Goal: Information Seeking & Learning: Understand process/instructions

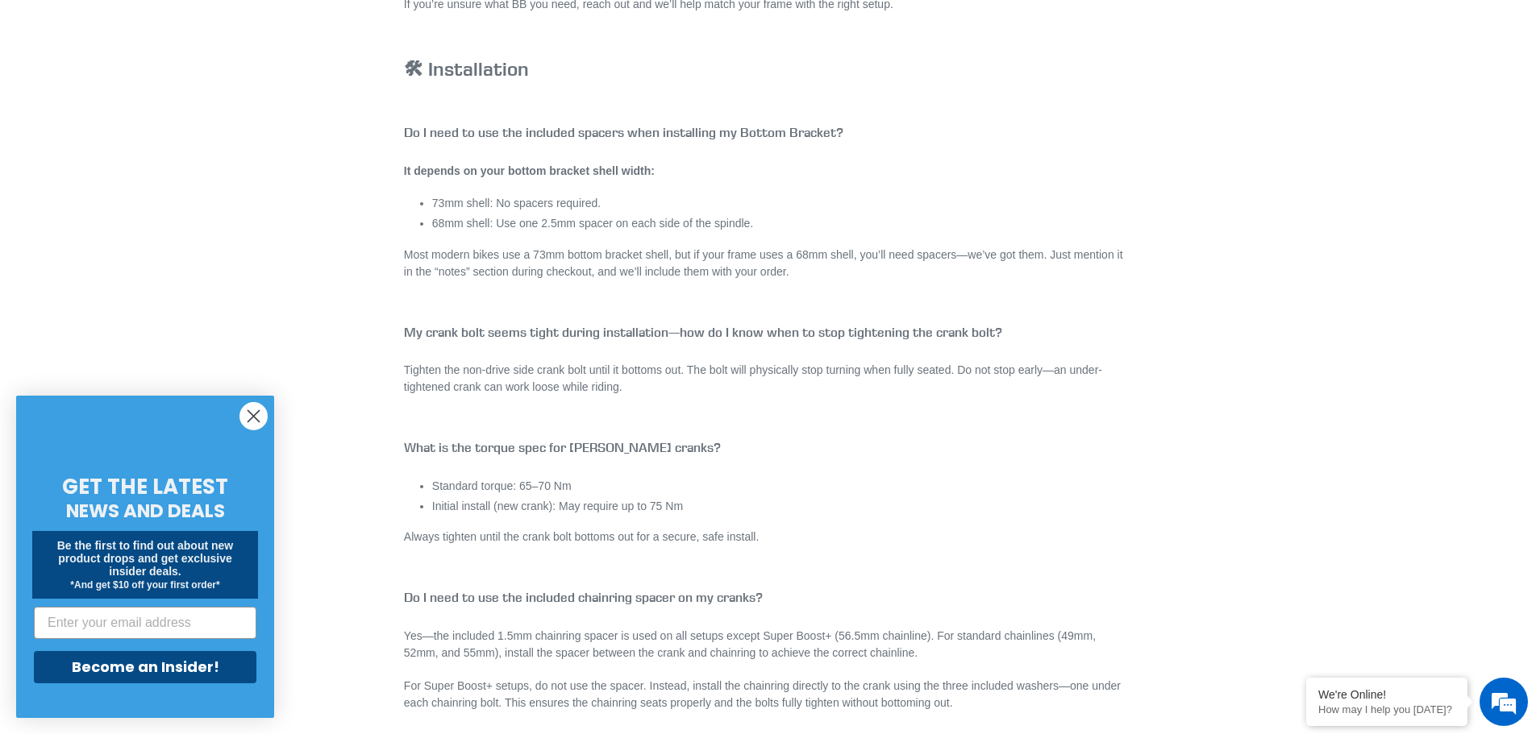
scroll to position [2741, 0]
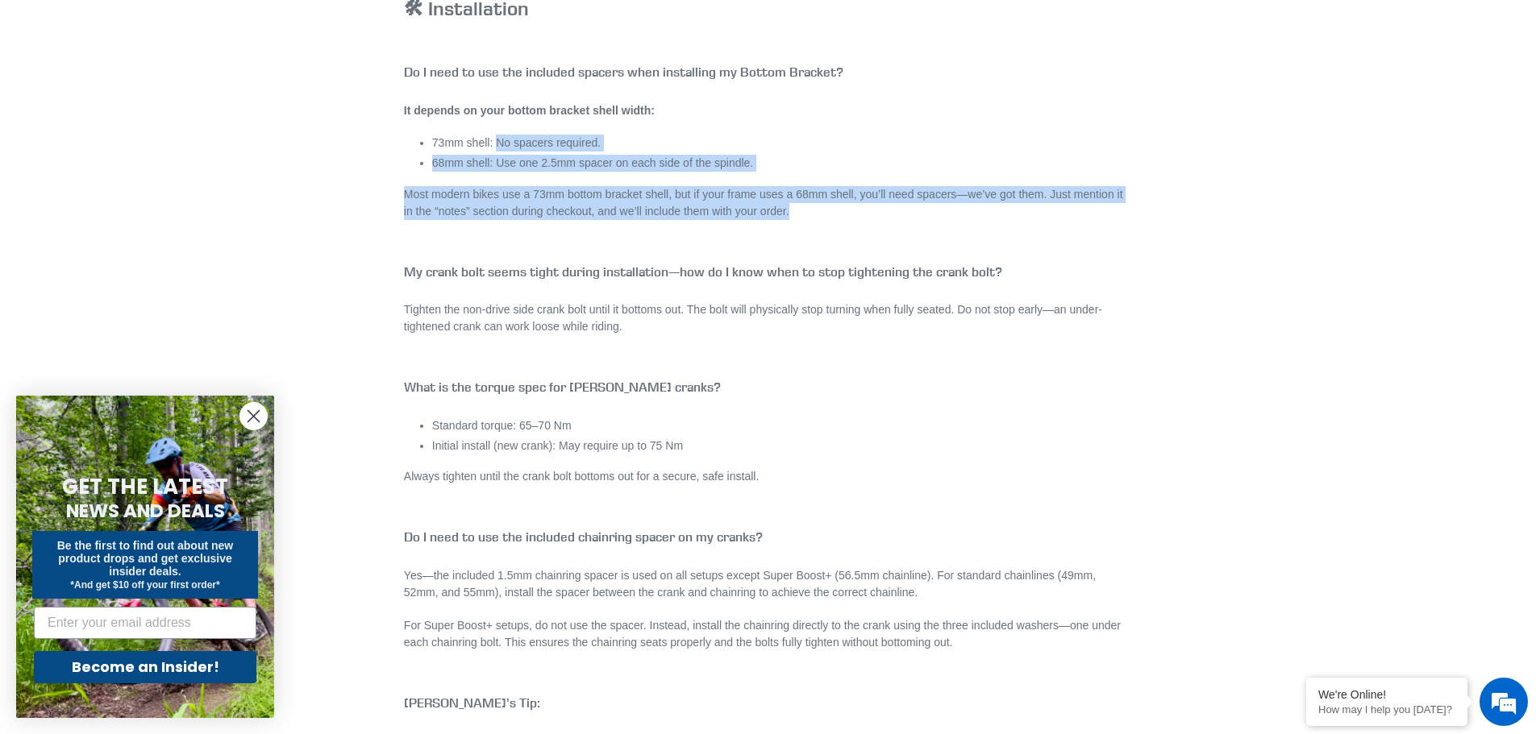
drag, startPoint x: 493, startPoint y: 123, endPoint x: 831, endPoint y: 213, distance: 349.5
click at [831, 213] on p "Most modern bikes use a 73mm bottom bracket shell, but if your frame uses a 68m…" at bounding box center [768, 203] width 728 height 34
drag, startPoint x: 829, startPoint y: 210, endPoint x: 483, endPoint y: 131, distance: 354.6
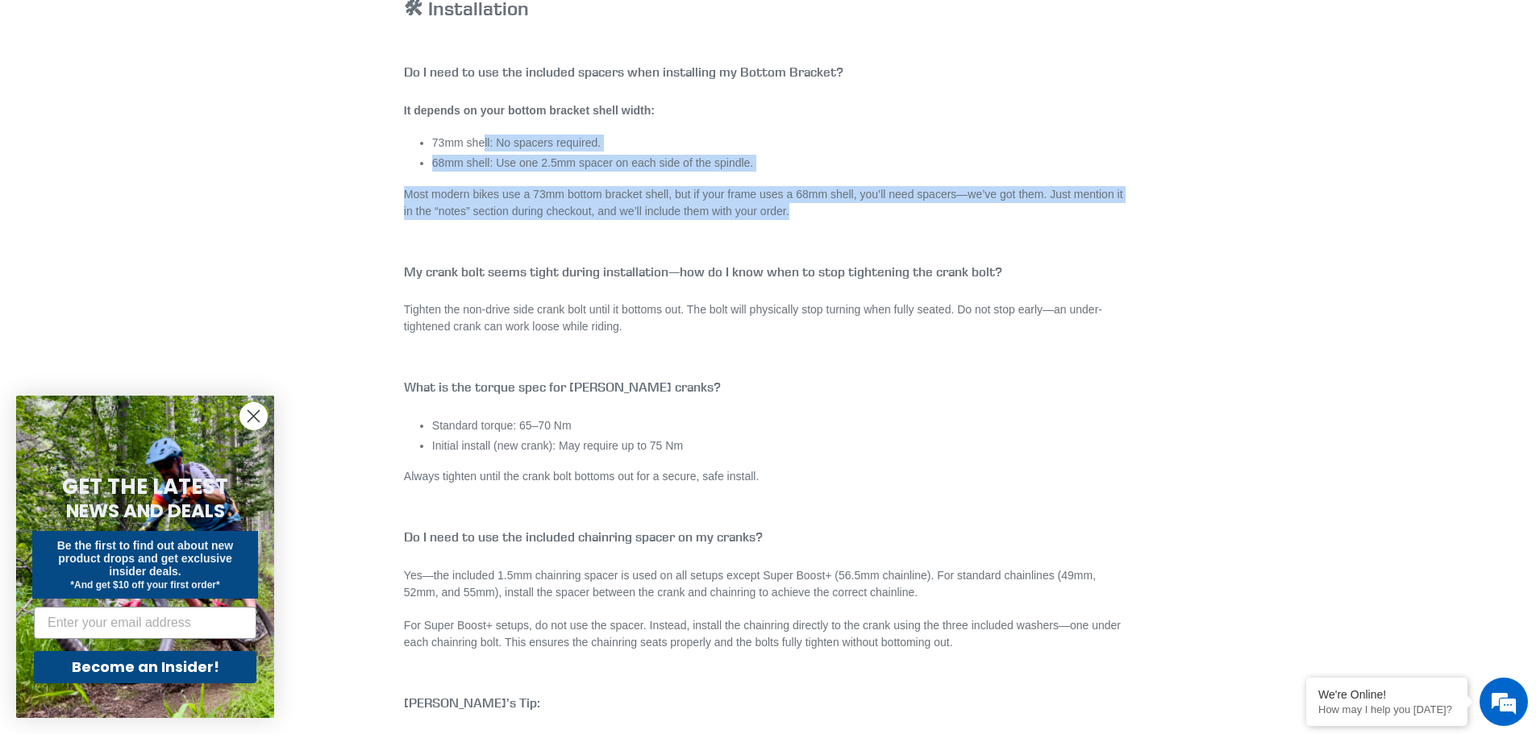
drag, startPoint x: 846, startPoint y: 163, endPoint x: 958, endPoint y: 214, distance: 123.4
click at [958, 214] on p "Most modern bikes use a 73mm bottom bracket shell, but if your frame uses a 68m…" at bounding box center [768, 203] width 728 height 34
drag, startPoint x: 869, startPoint y: 220, endPoint x: 497, endPoint y: 135, distance: 381.4
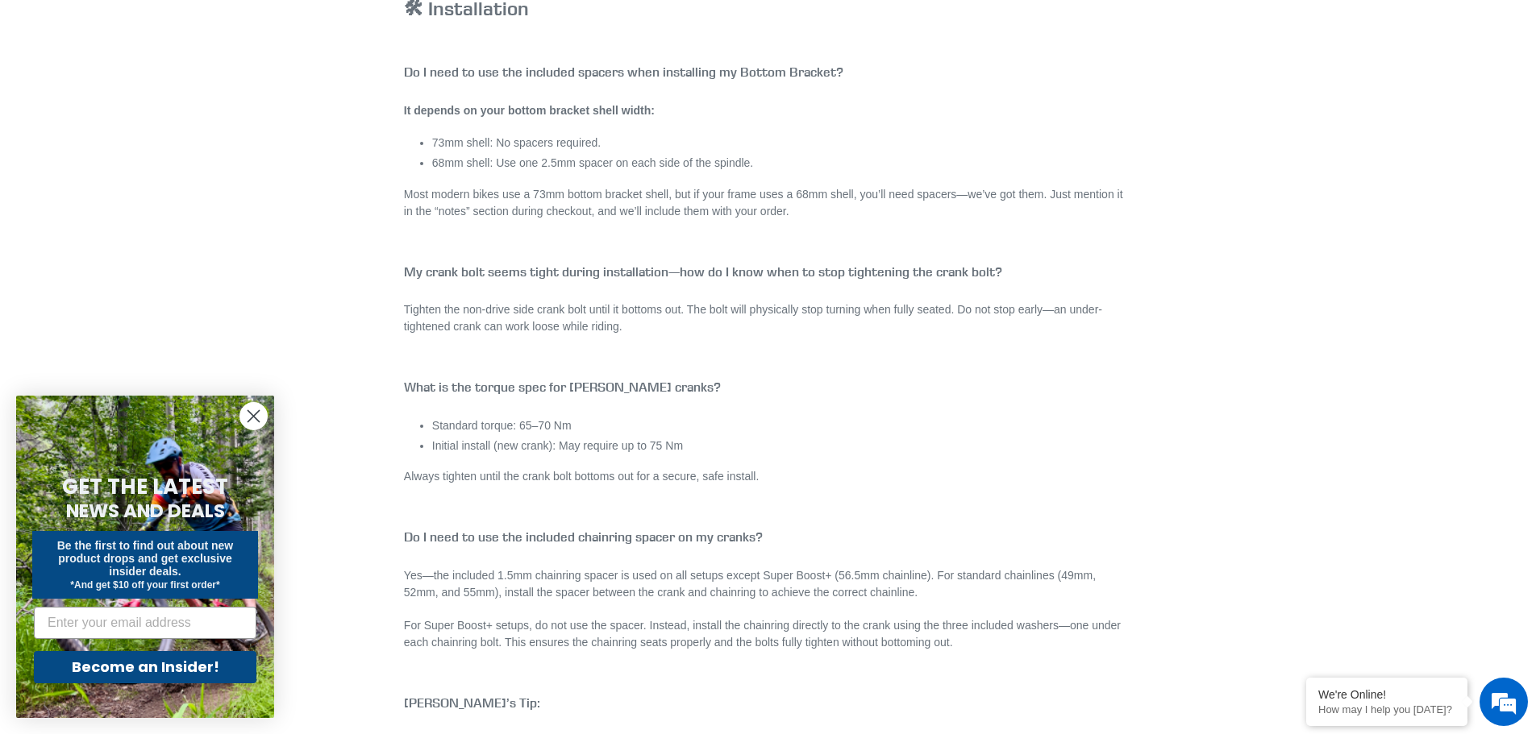
click at [497, 135] on li "73mm shell: No spacers required." at bounding box center [782, 143] width 700 height 17
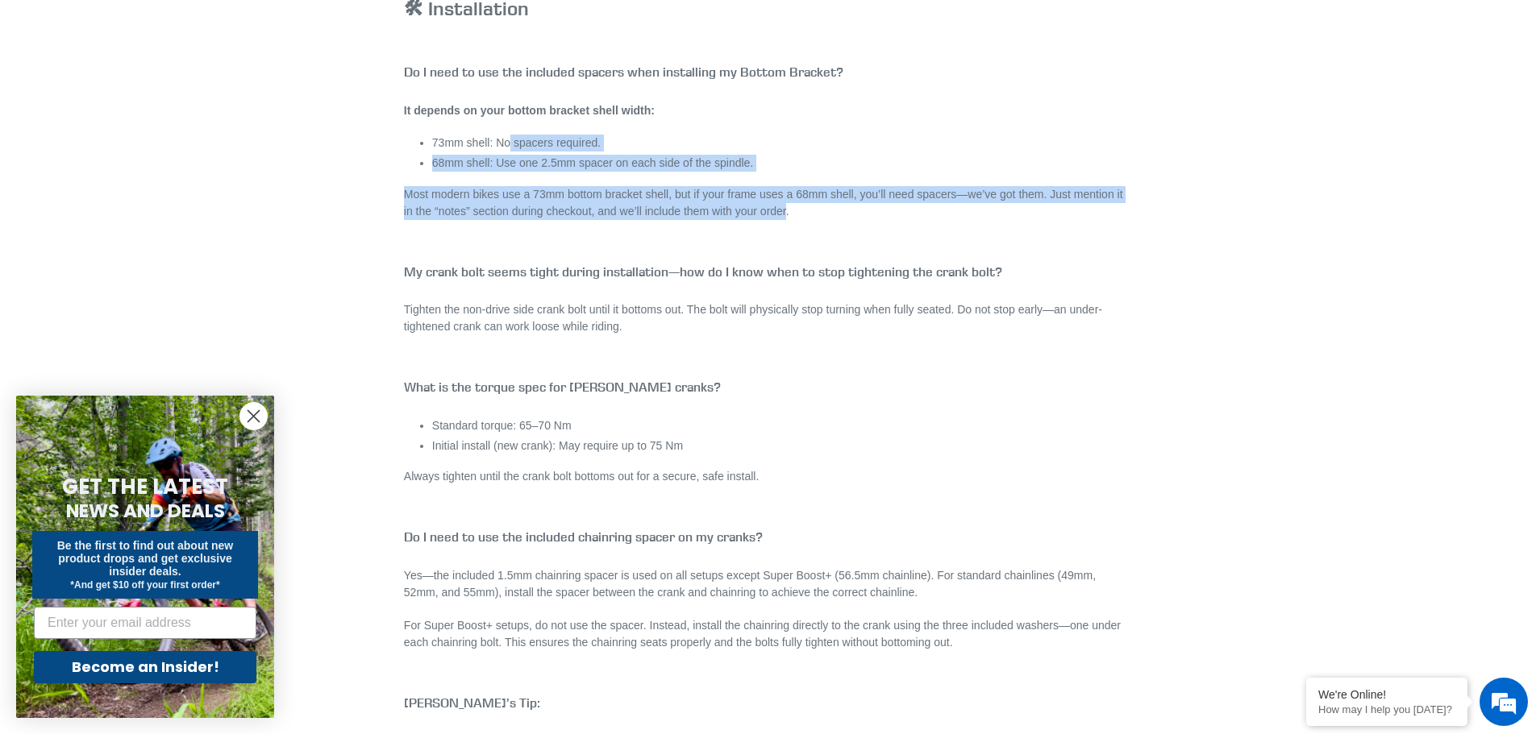
drag, startPoint x: 659, startPoint y: 180, endPoint x: 801, endPoint y: 219, distance: 147.3
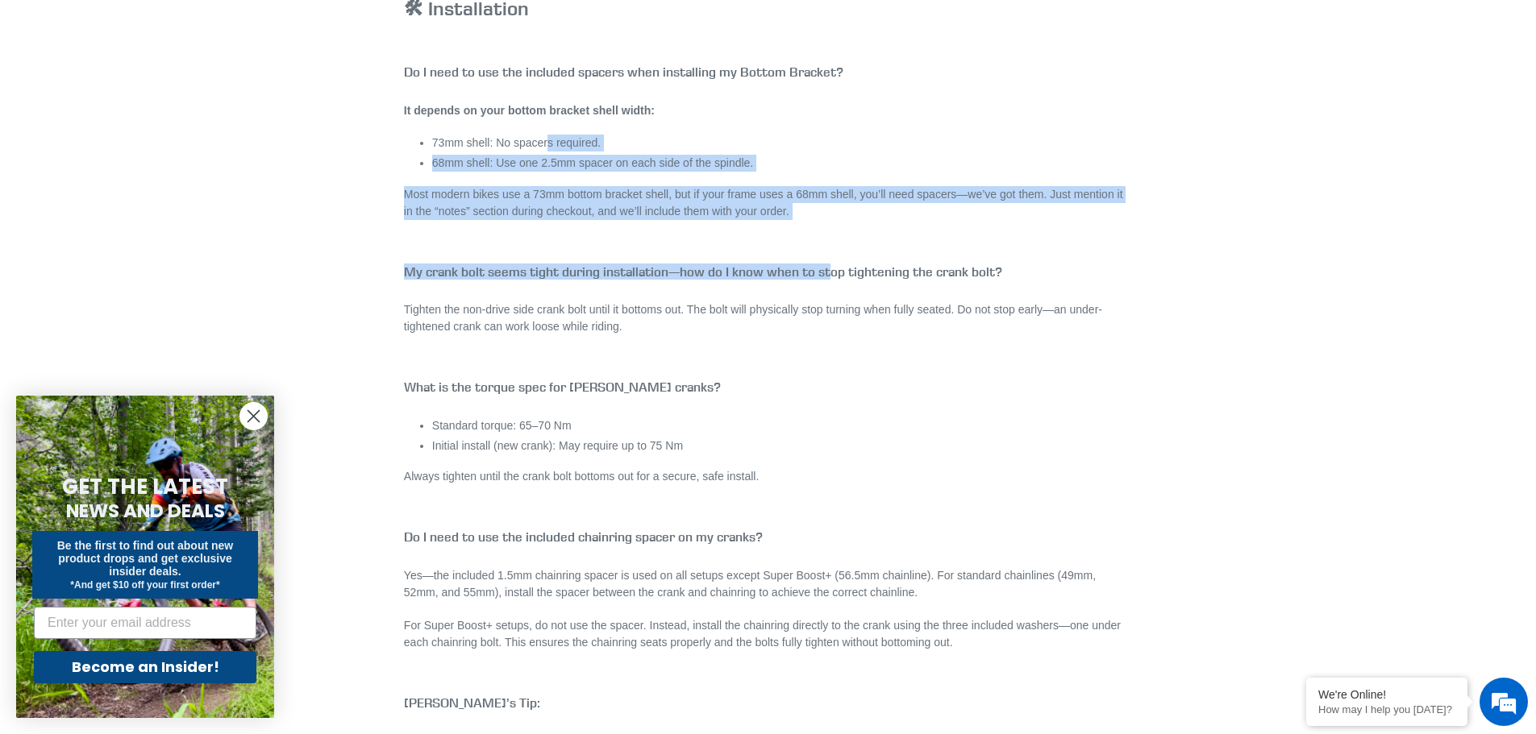
drag, startPoint x: 700, startPoint y: 192, endPoint x: 539, endPoint y: 135, distance: 170.1
click at [539, 135] on li "73mm shell: No spacers required." at bounding box center [782, 143] width 700 height 17
click at [856, 190] on p "Most modern bikes use a 73mm bottom bracket shell, but if your frame uses a 68m…" at bounding box center [768, 203] width 728 height 34
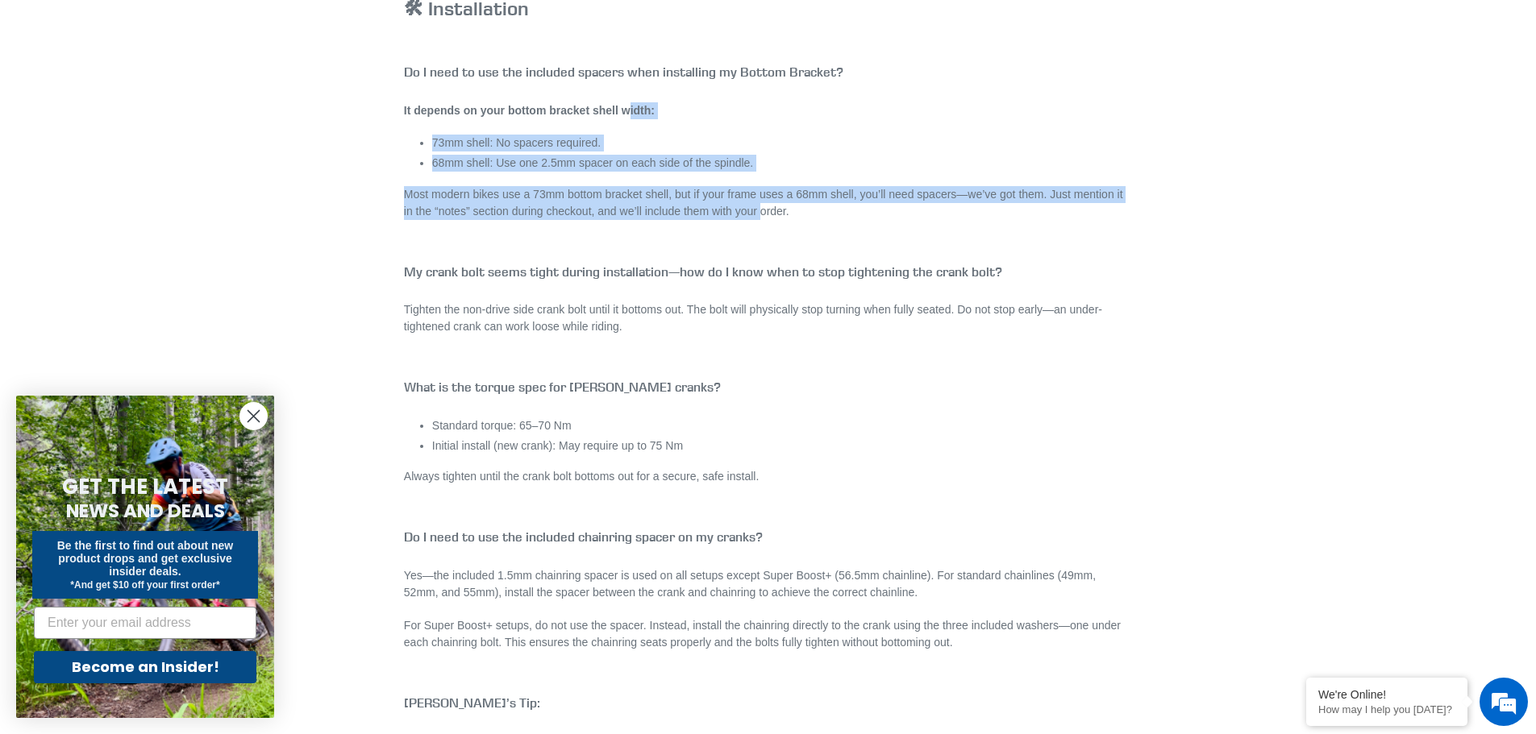
drag, startPoint x: 763, startPoint y: 205, endPoint x: 630, endPoint y: 113, distance: 162.4
click at [630, 113] on strong "It depends on your bottom bracket shell width:" at bounding box center [529, 110] width 251 height 13
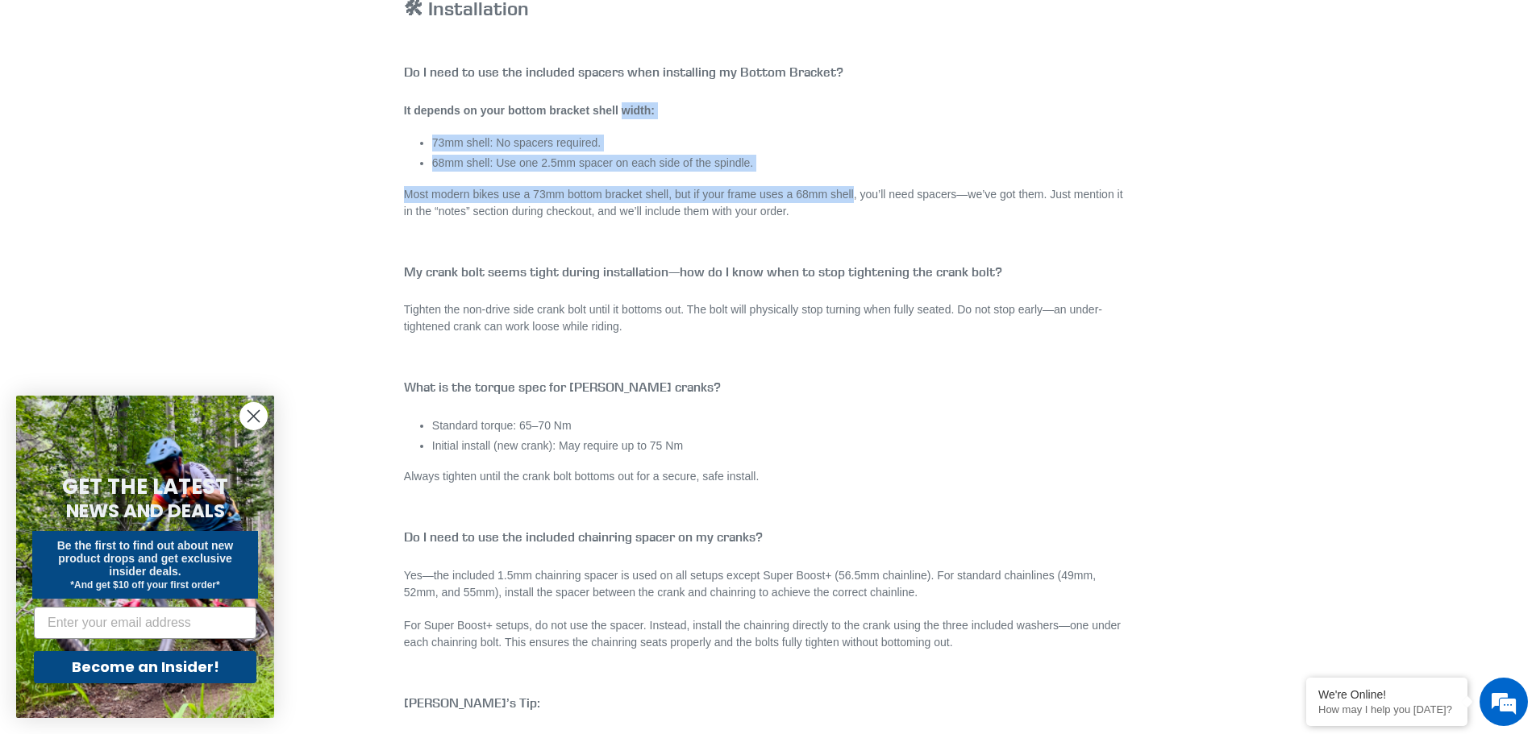
drag, startPoint x: 630, startPoint y: 114, endPoint x: 860, endPoint y: 202, distance: 246.8
click at [860, 202] on p "Most modern bikes use a 73mm bottom bracket shell, but if your frame uses a 68m…" at bounding box center [768, 203] width 728 height 34
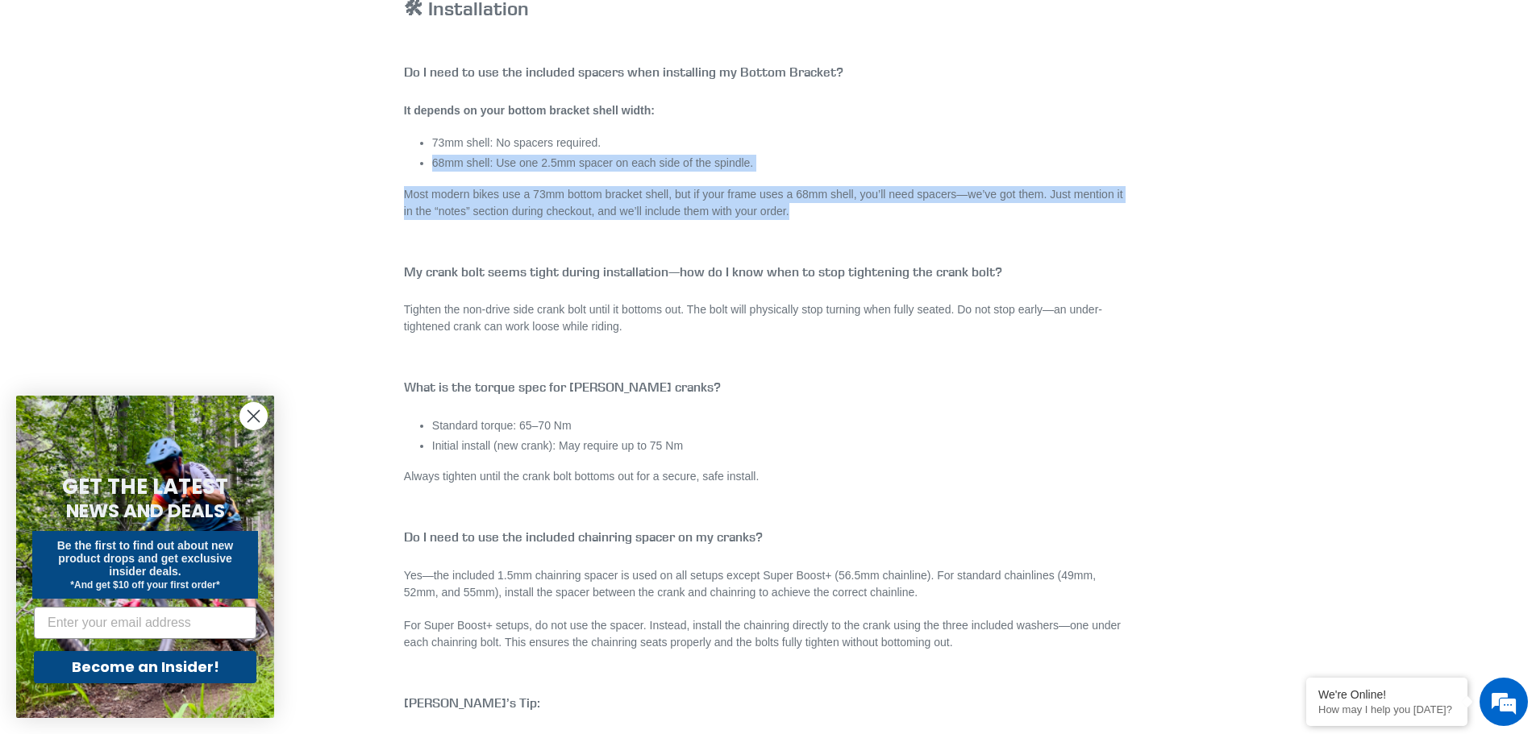
drag, startPoint x: 848, startPoint y: 217, endPoint x: 642, endPoint y: 124, distance: 226.3
drag, startPoint x: 658, startPoint y: 120, endPoint x: 863, endPoint y: 235, distance: 235.0
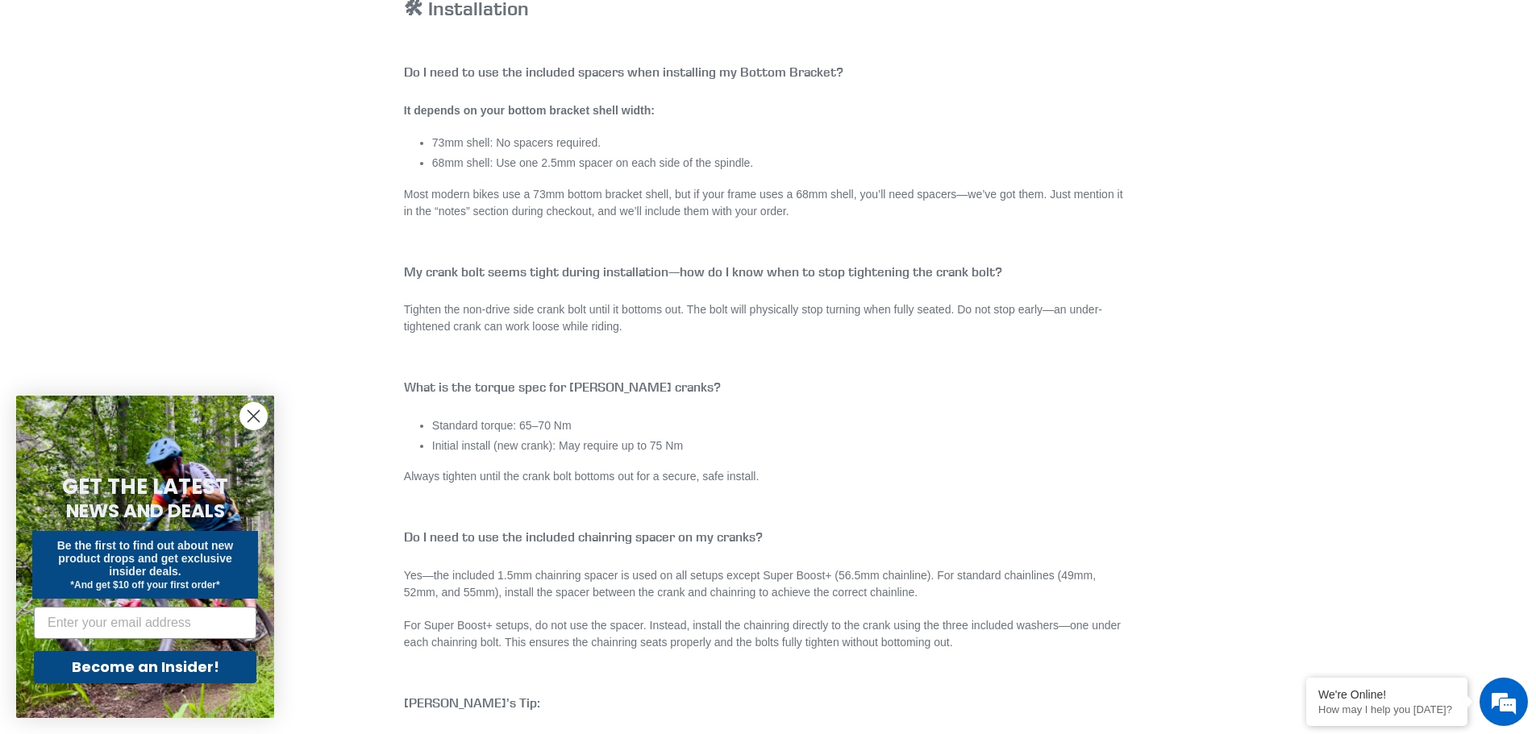
drag, startPoint x: 892, startPoint y: 239, endPoint x: 872, endPoint y: 214, distance: 32.7
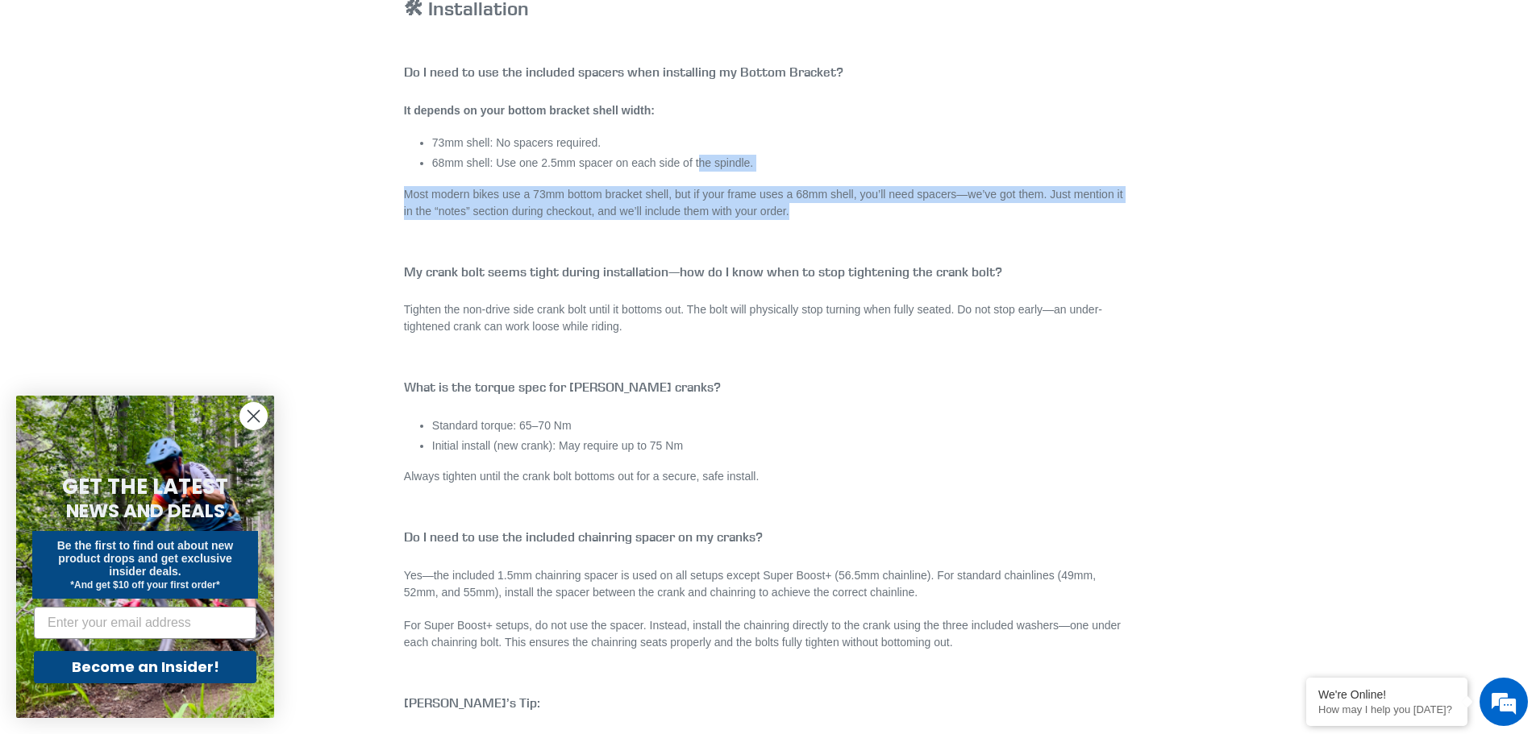
drag, startPoint x: 859, startPoint y: 206, endPoint x: 694, endPoint y: 160, distance: 170.8
click at [694, 160] on li "68mm shell: Use one 2.5mm spacer on each side of the spindle." at bounding box center [782, 163] width 700 height 17
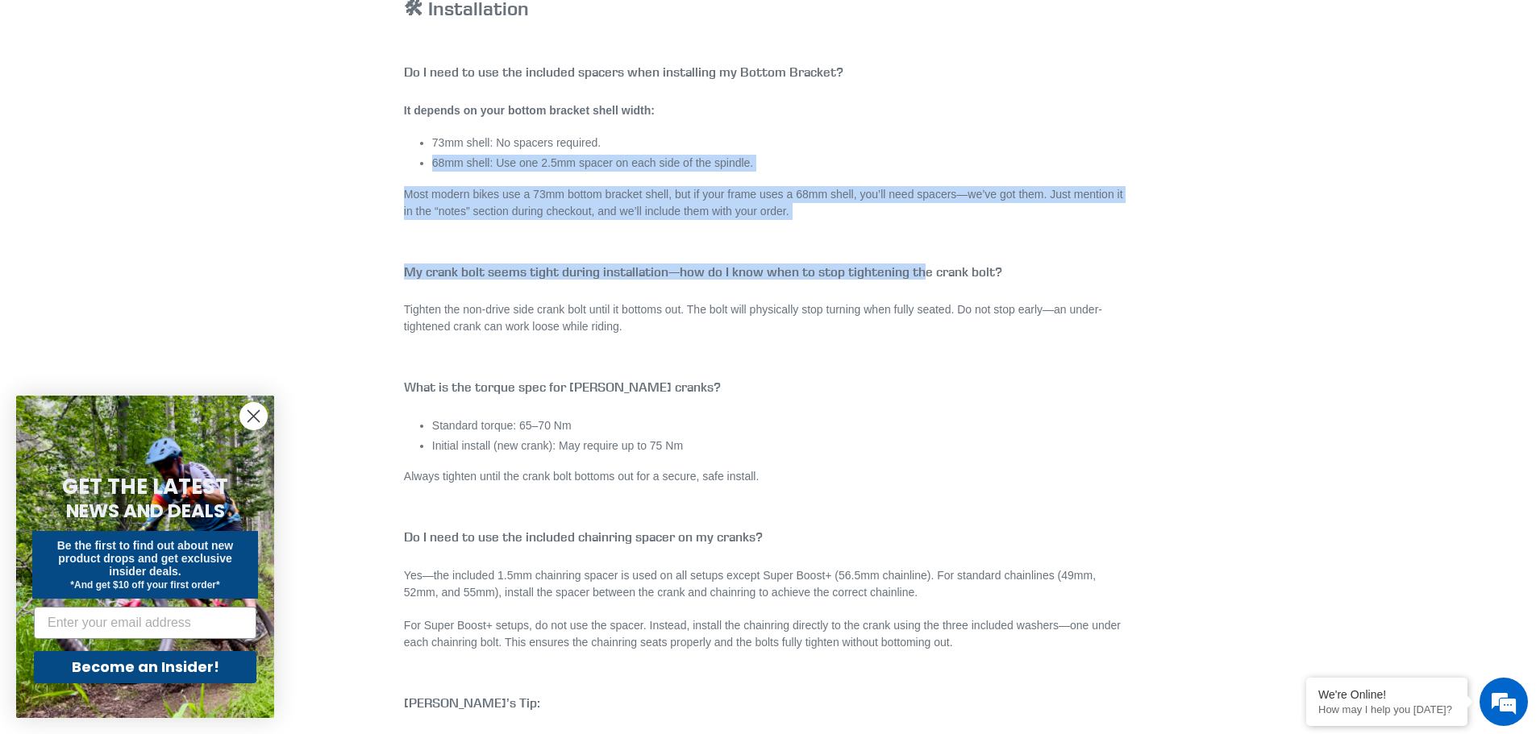
drag, startPoint x: 805, startPoint y: 164, endPoint x: 947, endPoint y: 260, distance: 171.5
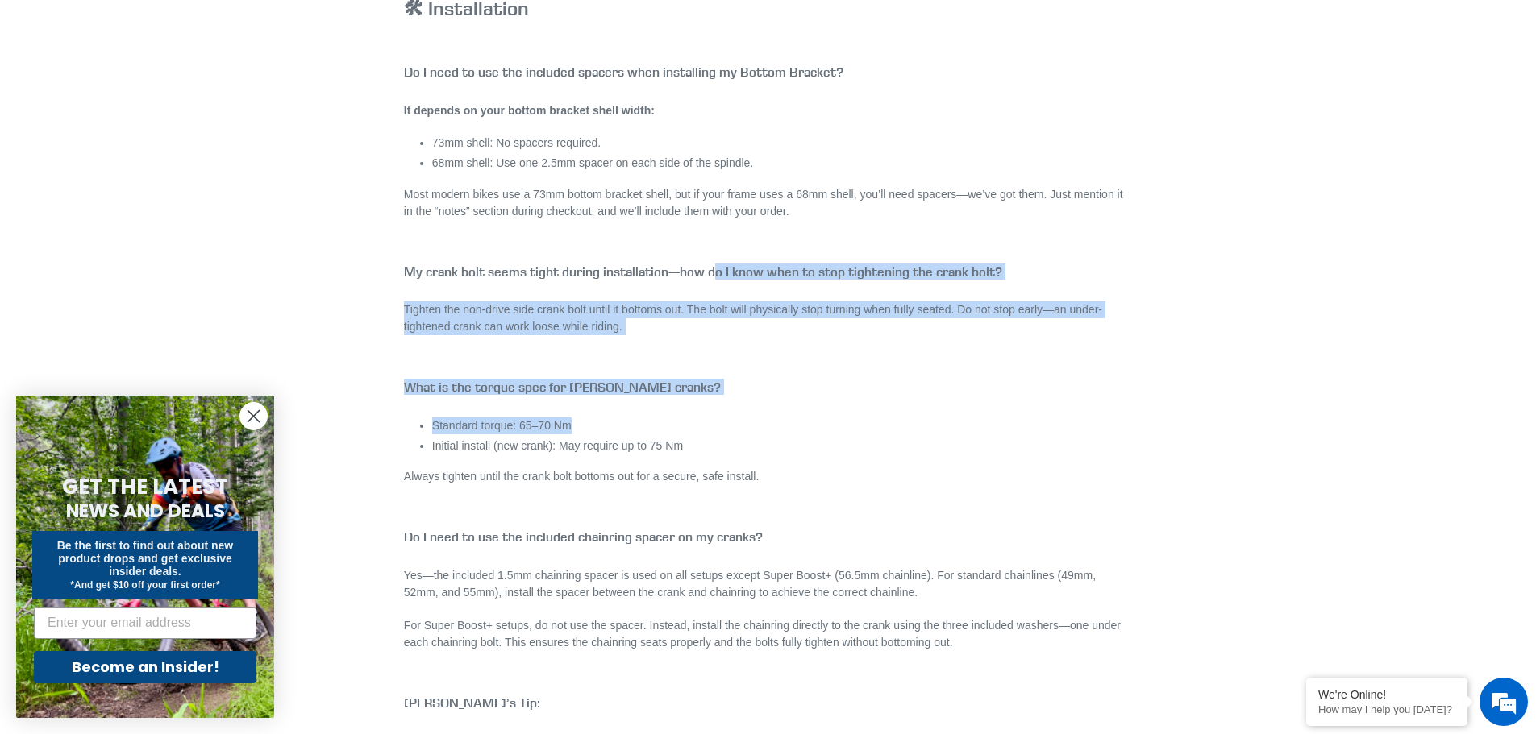
drag, startPoint x: 718, startPoint y: 270, endPoint x: 862, endPoint y: 435, distance: 218.8
click at [863, 435] on ul "Standard torque: 65–70 Nm Initial install (new crank): May require up to 75 Nm" at bounding box center [782, 436] width 700 height 37
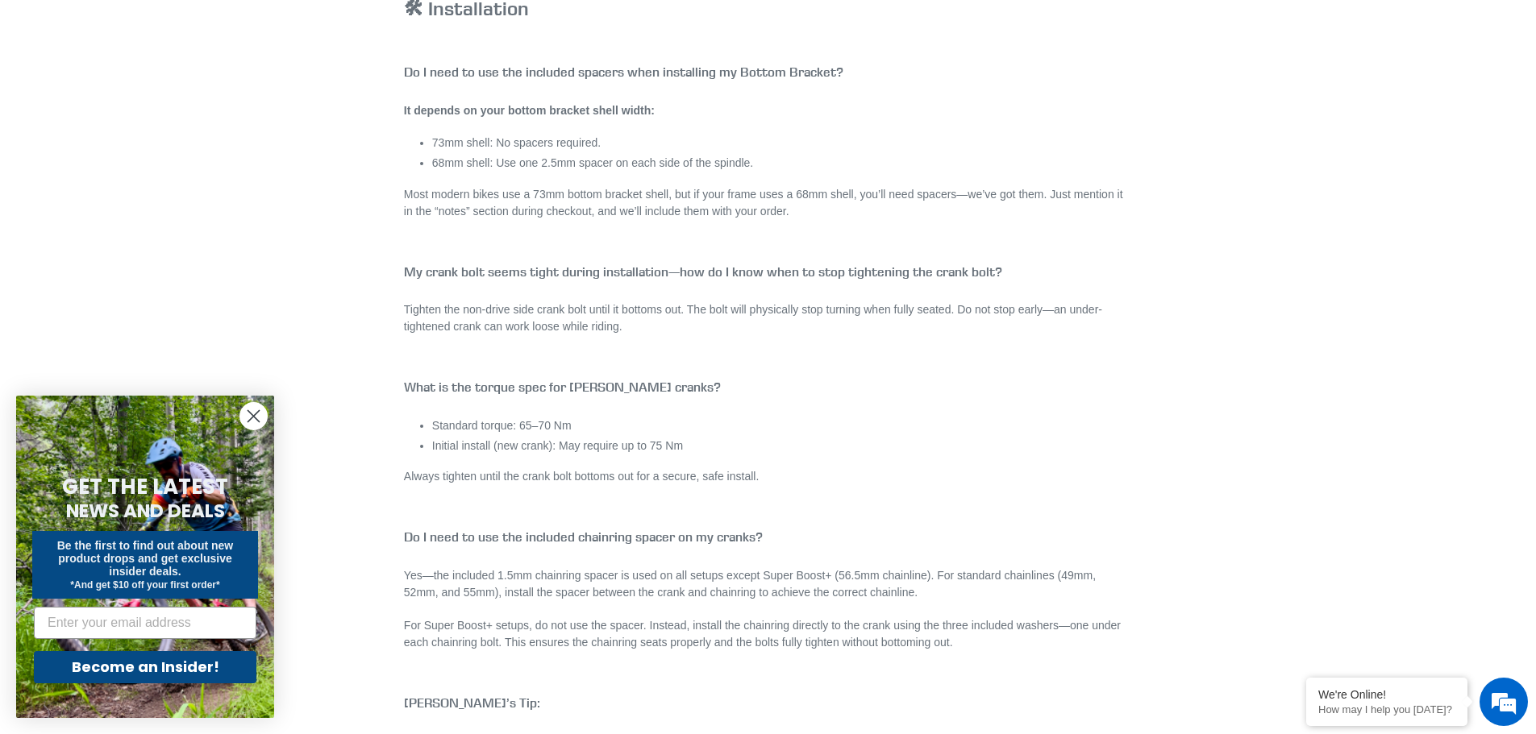
click at [840, 438] on li "Initial install (new crank): May require up to 75 Nm" at bounding box center [782, 446] width 700 height 17
click at [834, 438] on li "Initial install (new crank): May require up to 75 Nm" at bounding box center [782, 446] width 700 height 17
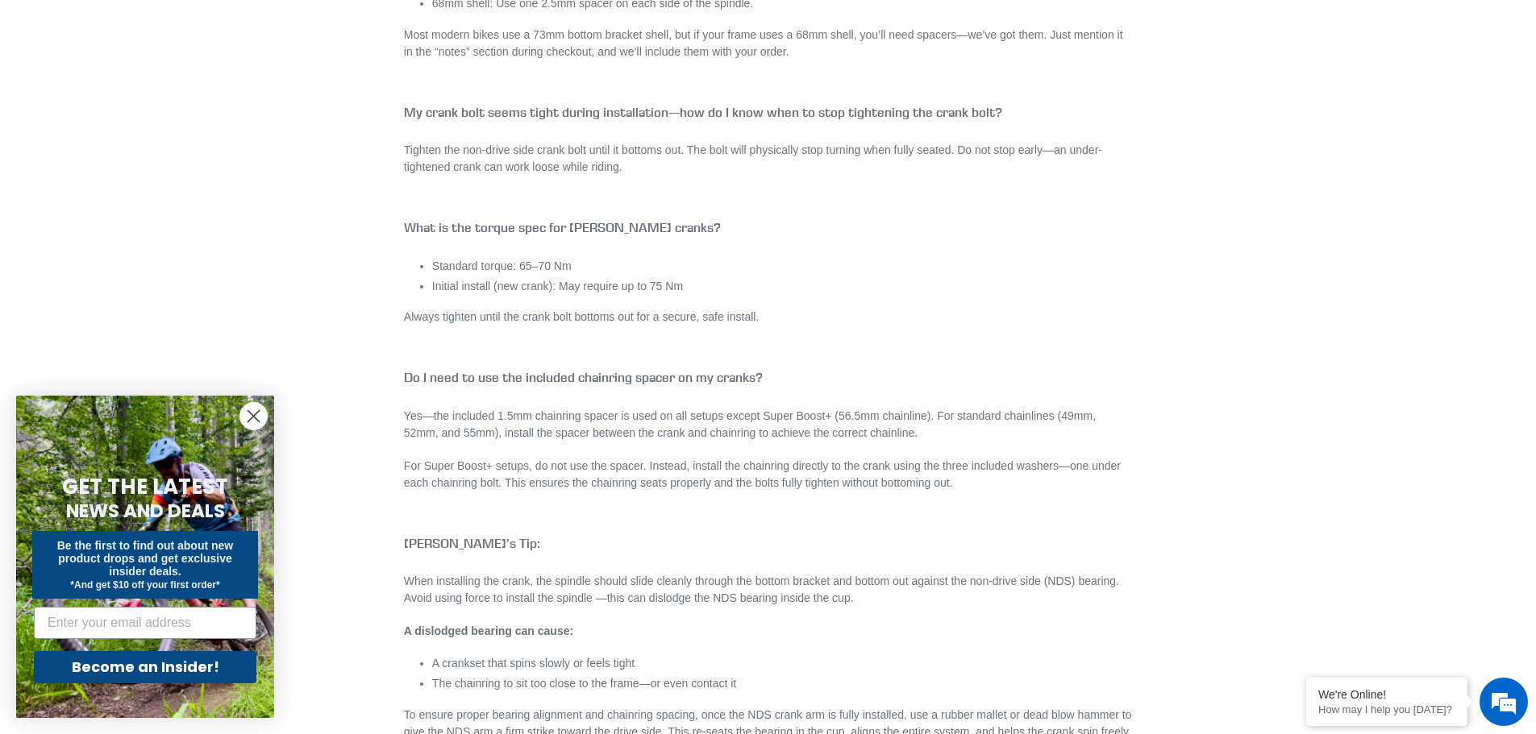
scroll to position [2902, 0]
click at [880, 302] on div "[PERSON_NAME] Cranks FAQ 🔧 Fit & Sizing What crank length should I choose for M…" at bounding box center [768, 657] width 728 height 6659
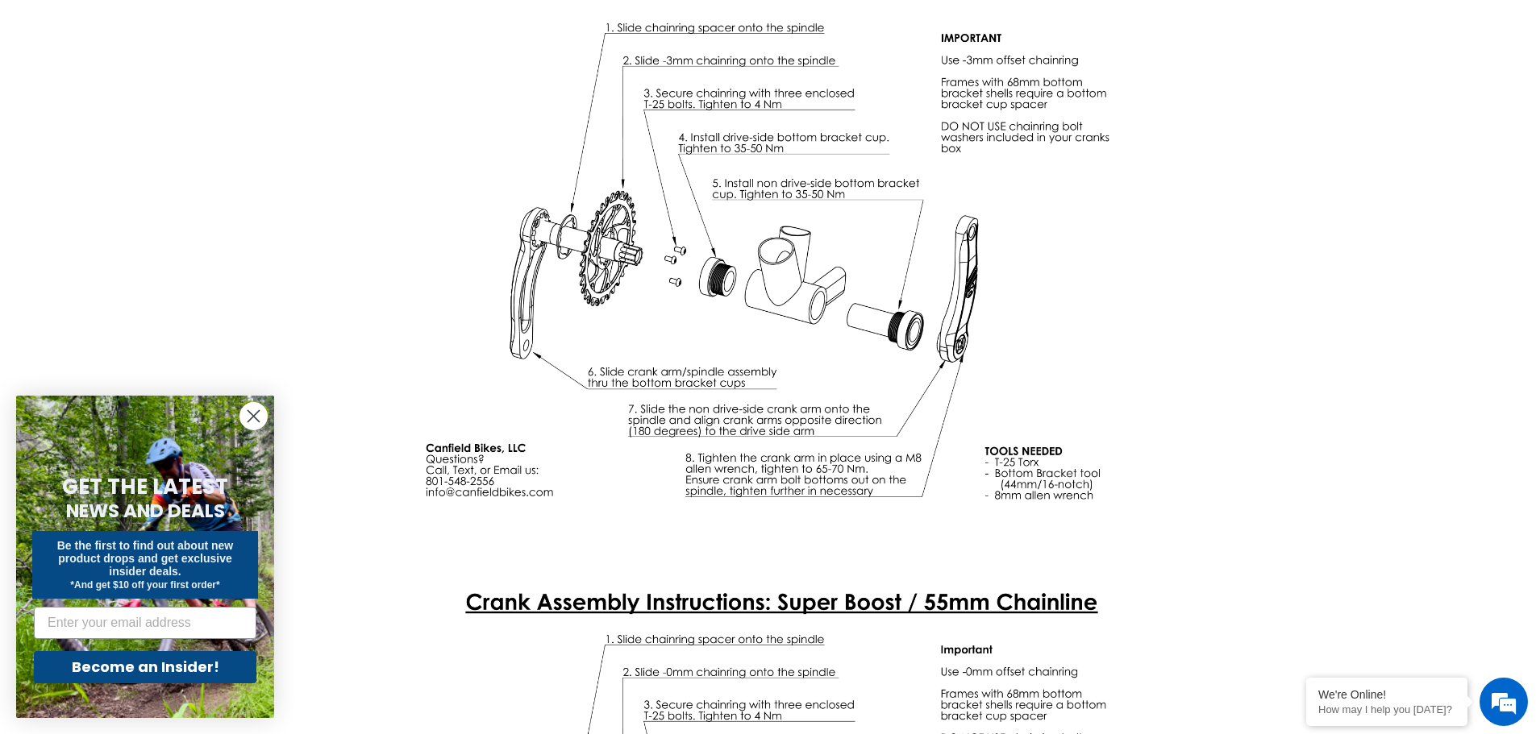
scroll to position [4354, 0]
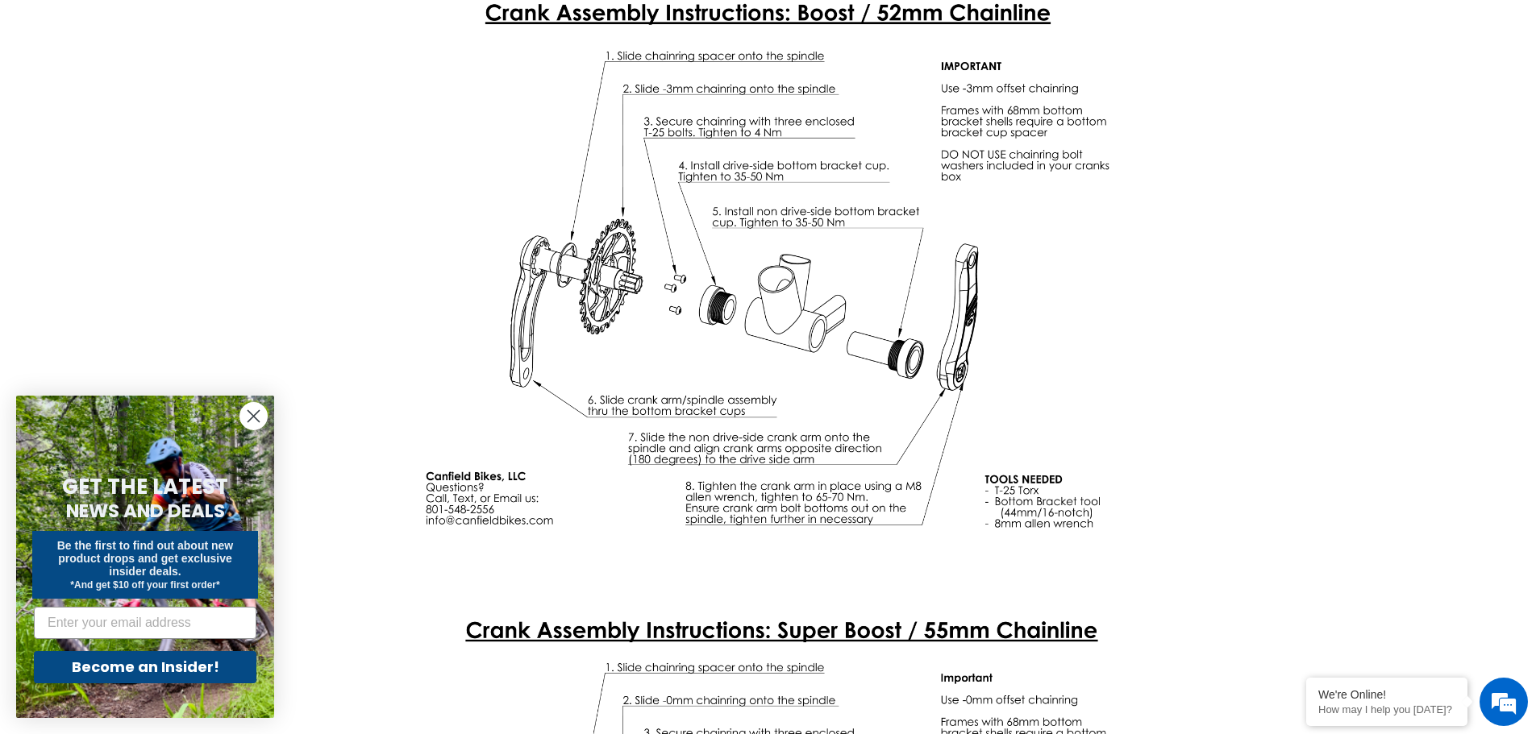
click at [1062, 445] on img at bounding box center [768, 275] width 728 height 563
click at [1126, 324] on img at bounding box center [768, 275] width 728 height 563
